Goal: Find specific page/section: Find specific page/section

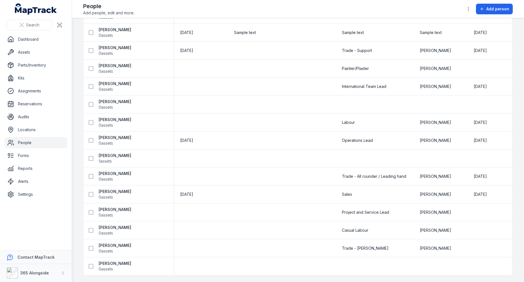
scroll to position [200, 0]
click at [186, 138] on span "[DATE]" at bounding box center [186, 140] width 13 height 5
click at [277, 138] on div at bounding box center [254, 140] width 54 height 4
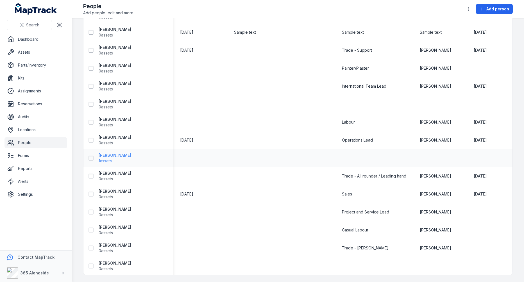
click at [114, 158] on span "1 assets" at bounding box center [115, 161] width 33 height 6
click at [268, 113] on td at bounding box center [254, 122] width 54 height 18
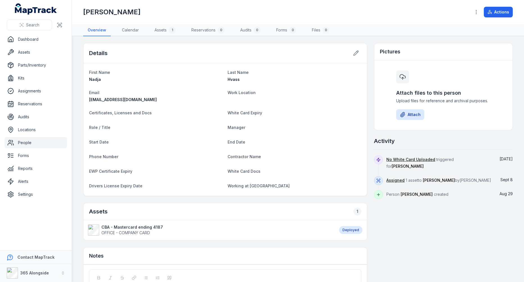
click at [297, 90] on dt "Work Location" at bounding box center [295, 92] width 134 height 7
click at [44, 52] on link "Assets" at bounding box center [35, 52] width 63 height 11
